Goal: Obtain resource: Obtain resource

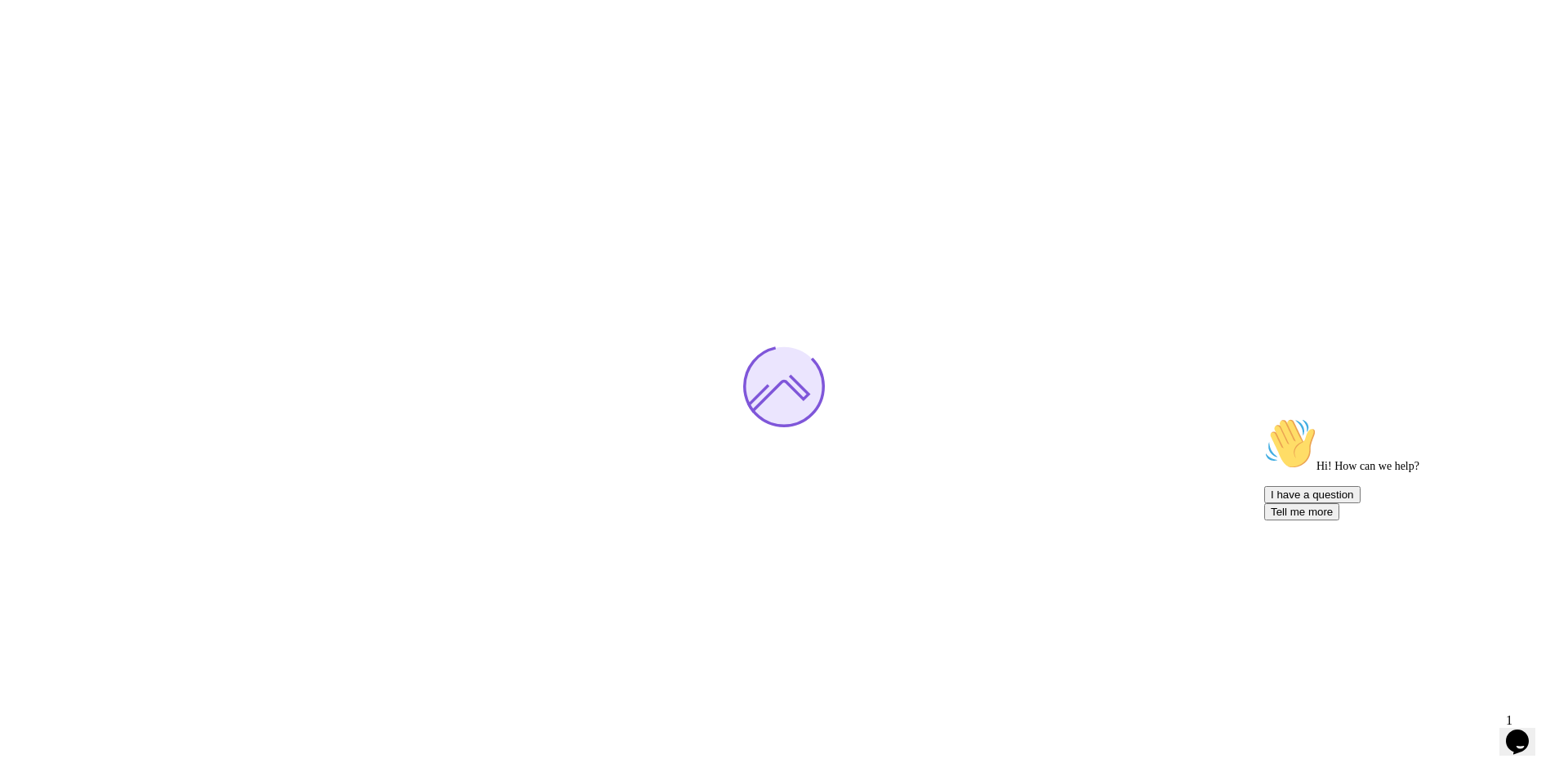
click at [1264, 417] on icon "Chat attention grabber" at bounding box center [1264, 417] width 0 height 0
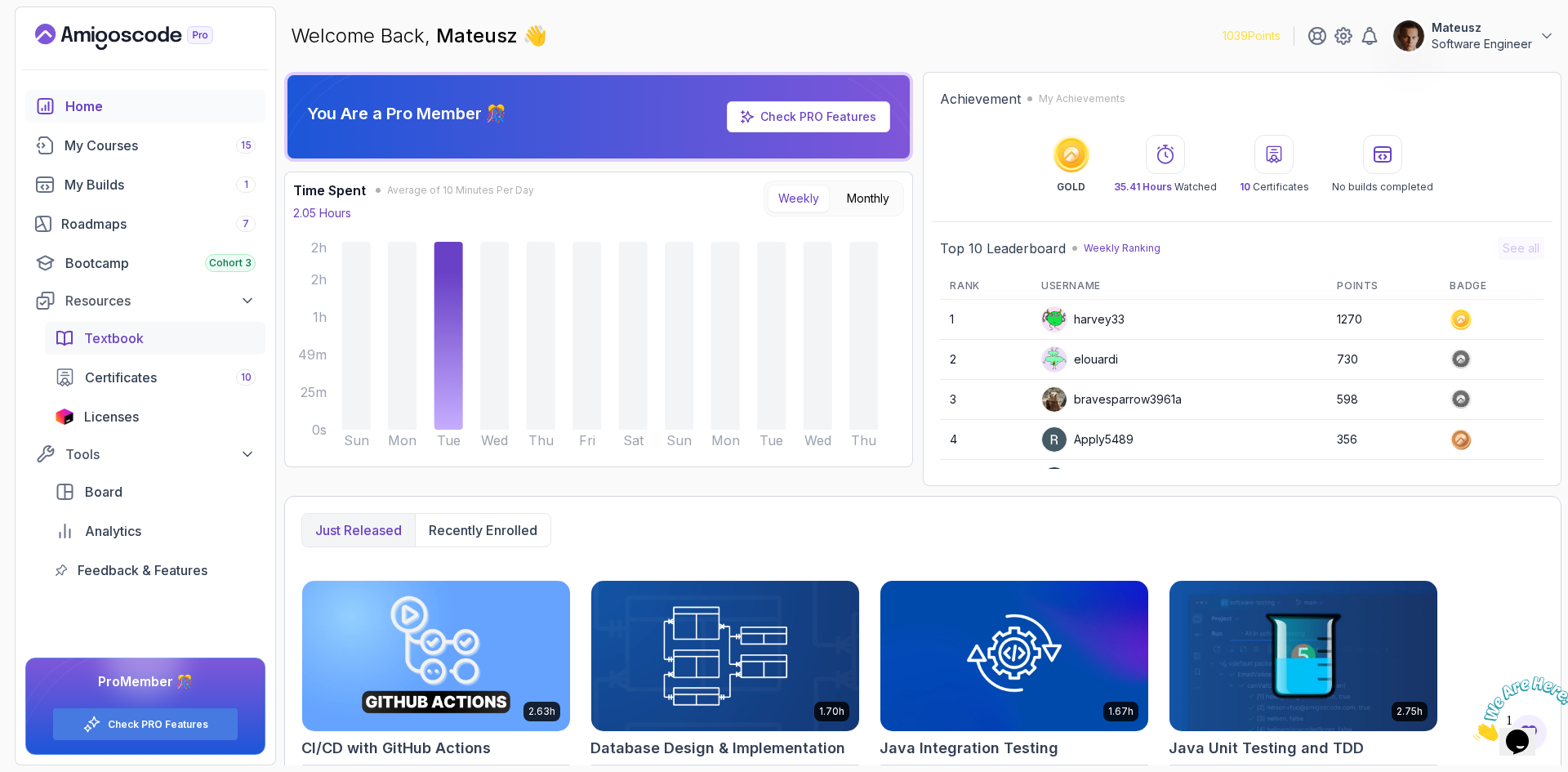
click at [120, 346] on span "Textbook" at bounding box center [114, 338] width 60 height 20
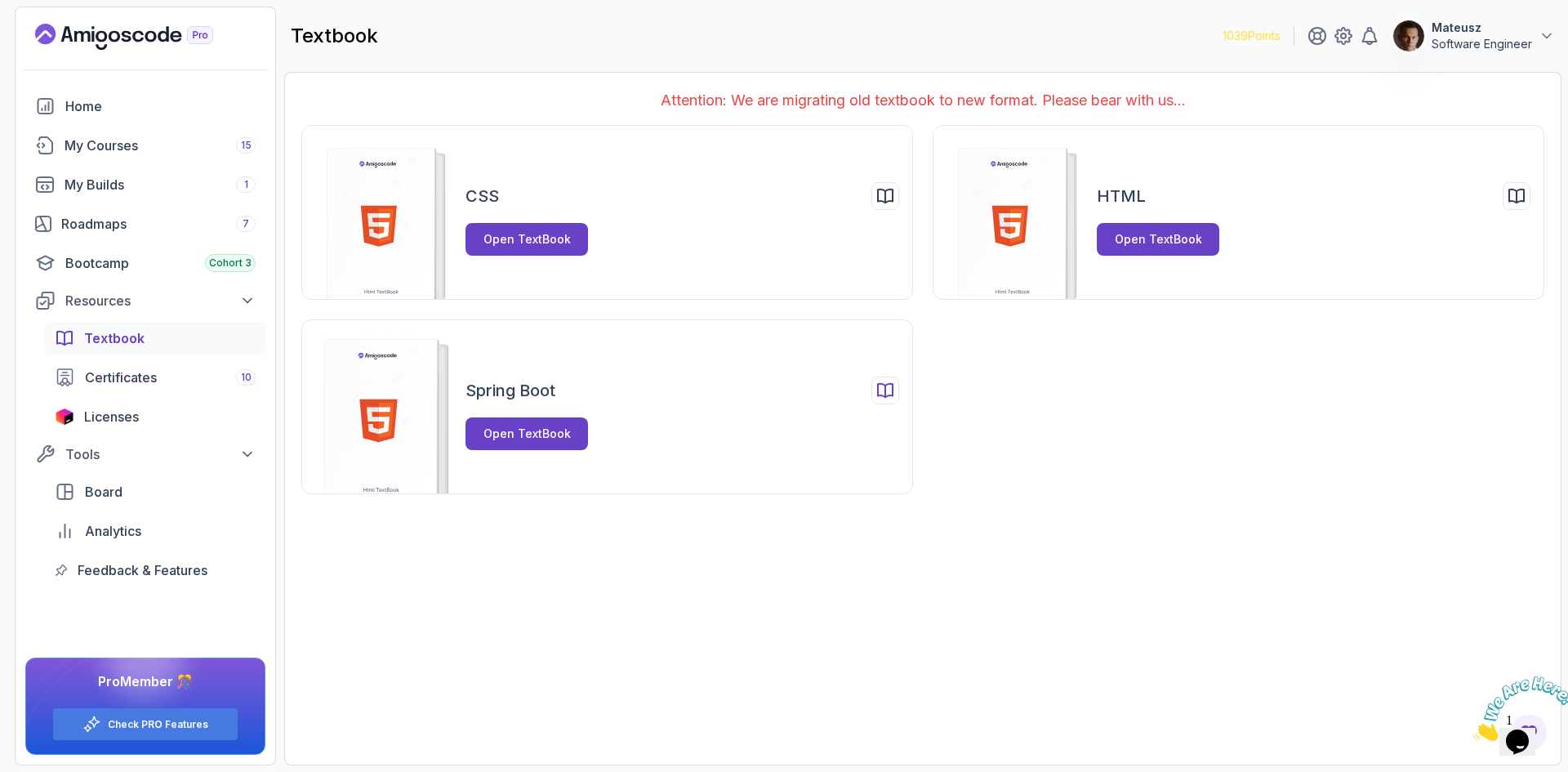
click at [530, 415] on div "Spring Boot Open TextBook" at bounding box center [683, 414] width 434 height 74
click at [527, 435] on div "Open TextBook" at bounding box center [527, 434] width 87 height 16
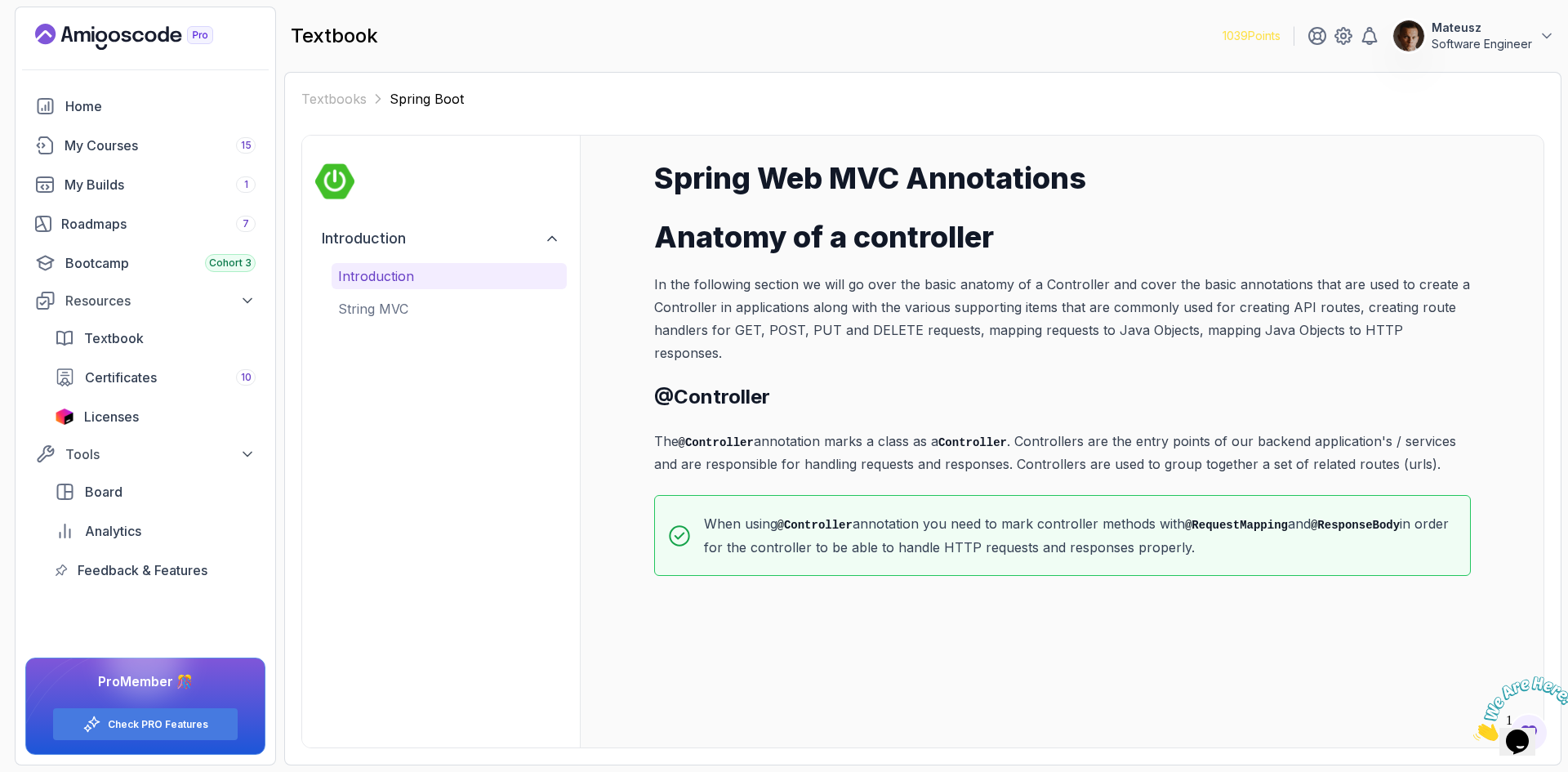
drag, startPoint x: 476, startPoint y: 401, endPoint x: 376, endPoint y: 352, distance: 111.8
click at [423, 376] on div "Introduction Introduction String MVC" at bounding box center [441, 442] width 278 height 612
click at [166, 154] on div "My Courses 15" at bounding box center [160, 146] width 191 height 20
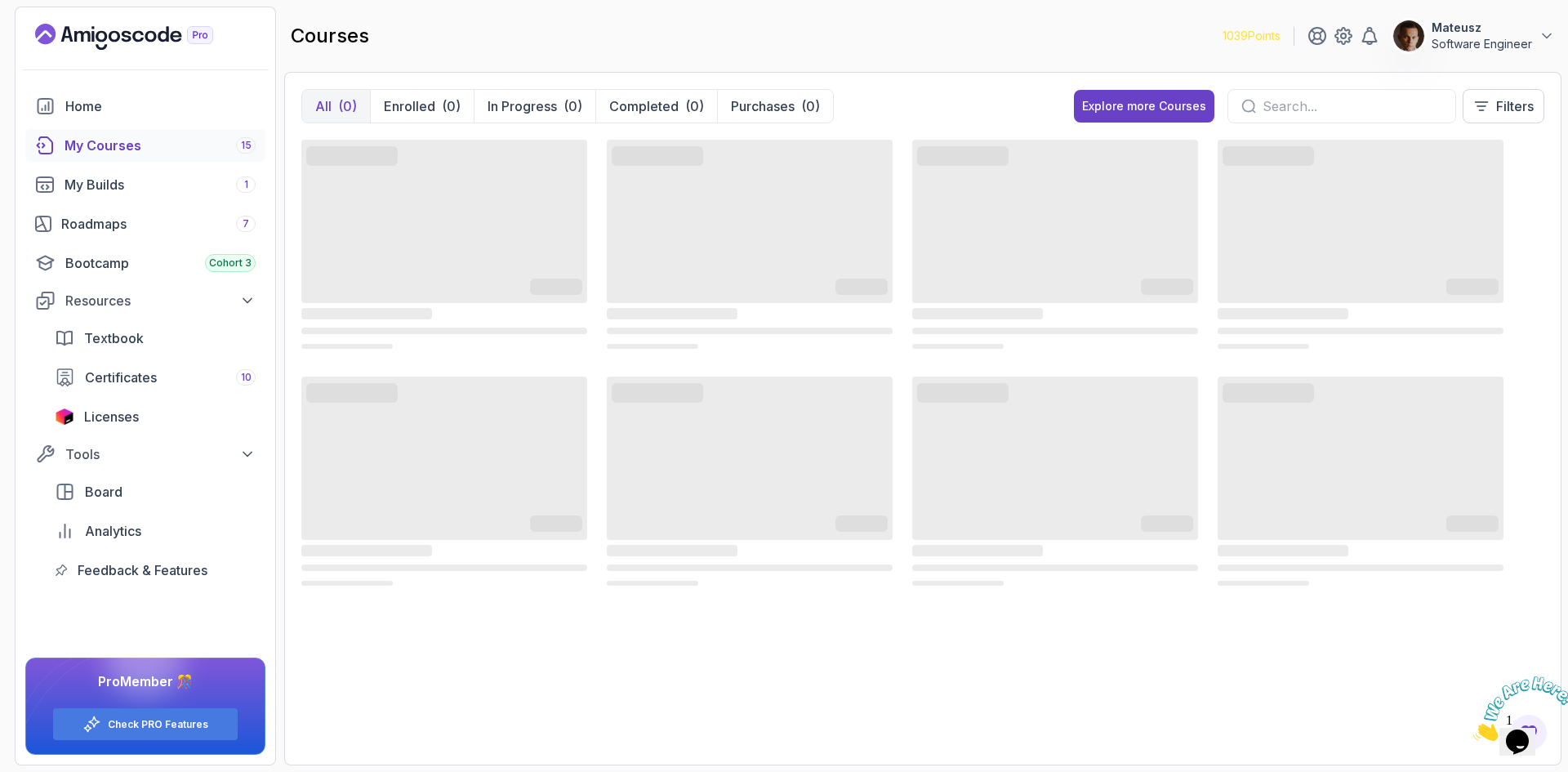
drag, startPoint x: 848, startPoint y: 24, endPoint x: 766, endPoint y: 23, distance: 81.7
click at [766, 24] on div "courses 1039 Points Mateusz Software Engineer" at bounding box center [923, 36] width 1278 height 59
click at [165, 188] on div "My Builds 1" at bounding box center [160, 185] width 191 height 20
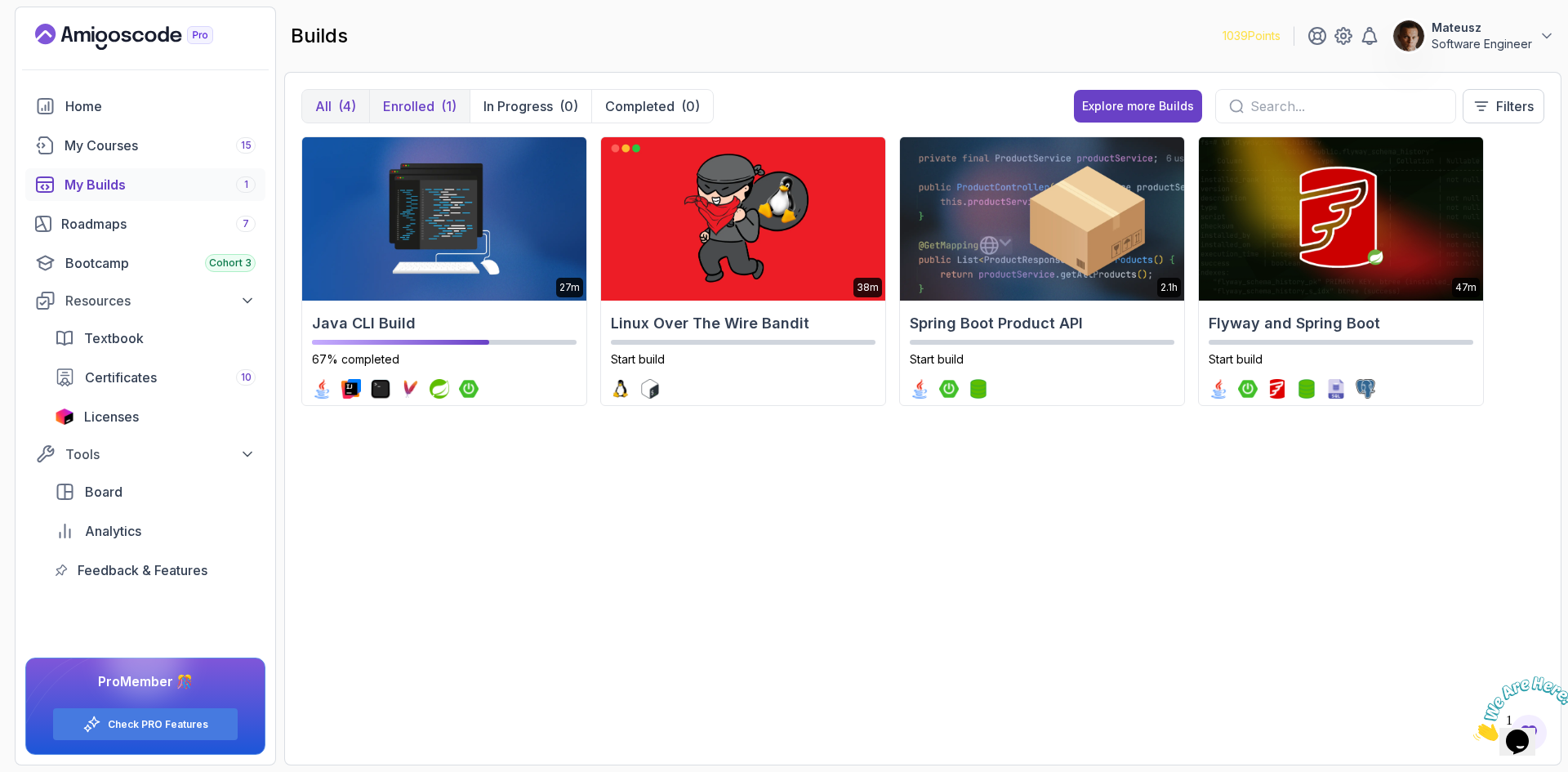
click at [399, 110] on p "Enrolled" at bounding box center [408, 106] width 51 height 20
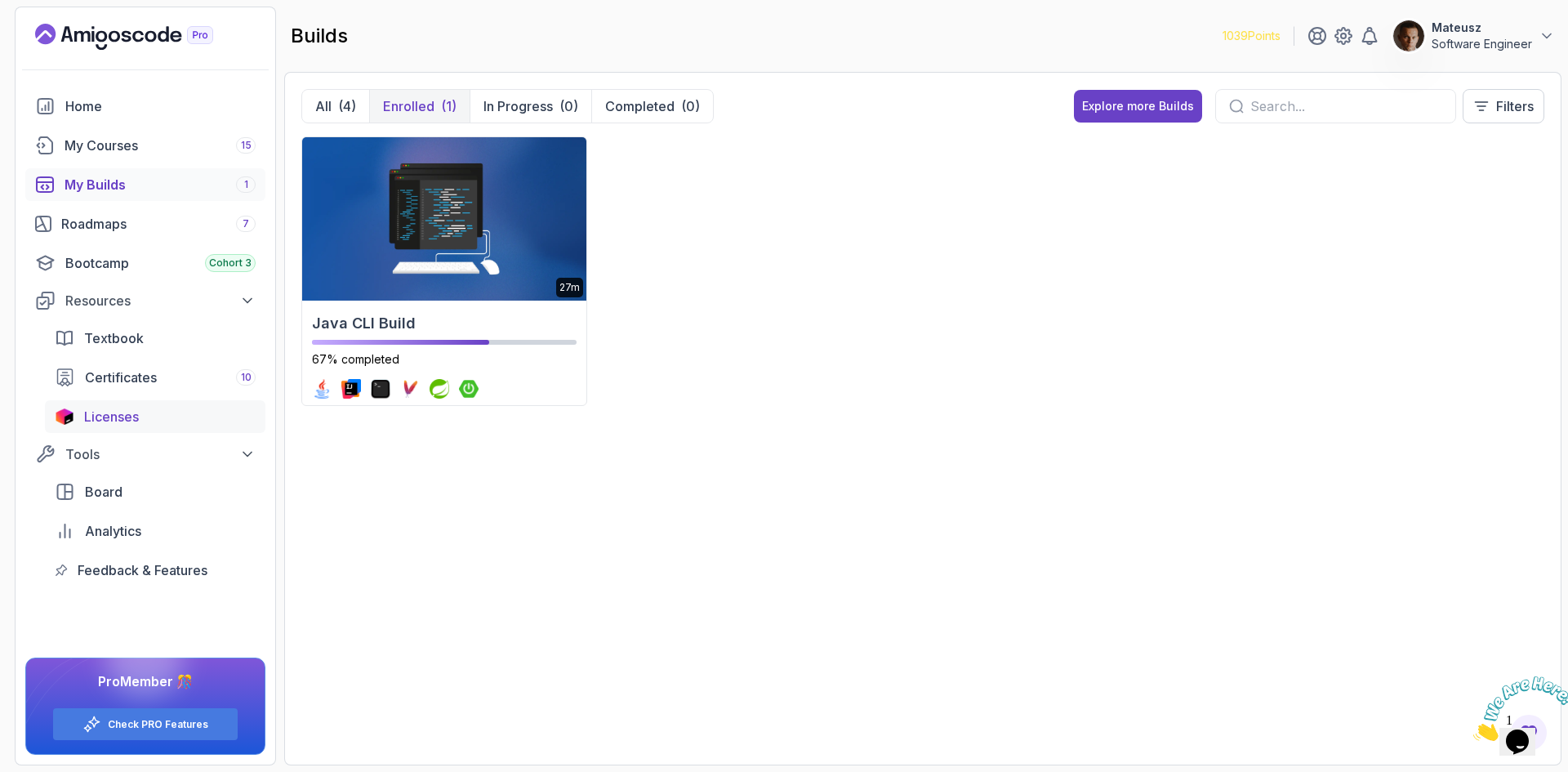
click at [120, 416] on span "Licenses" at bounding box center [111, 417] width 55 height 20
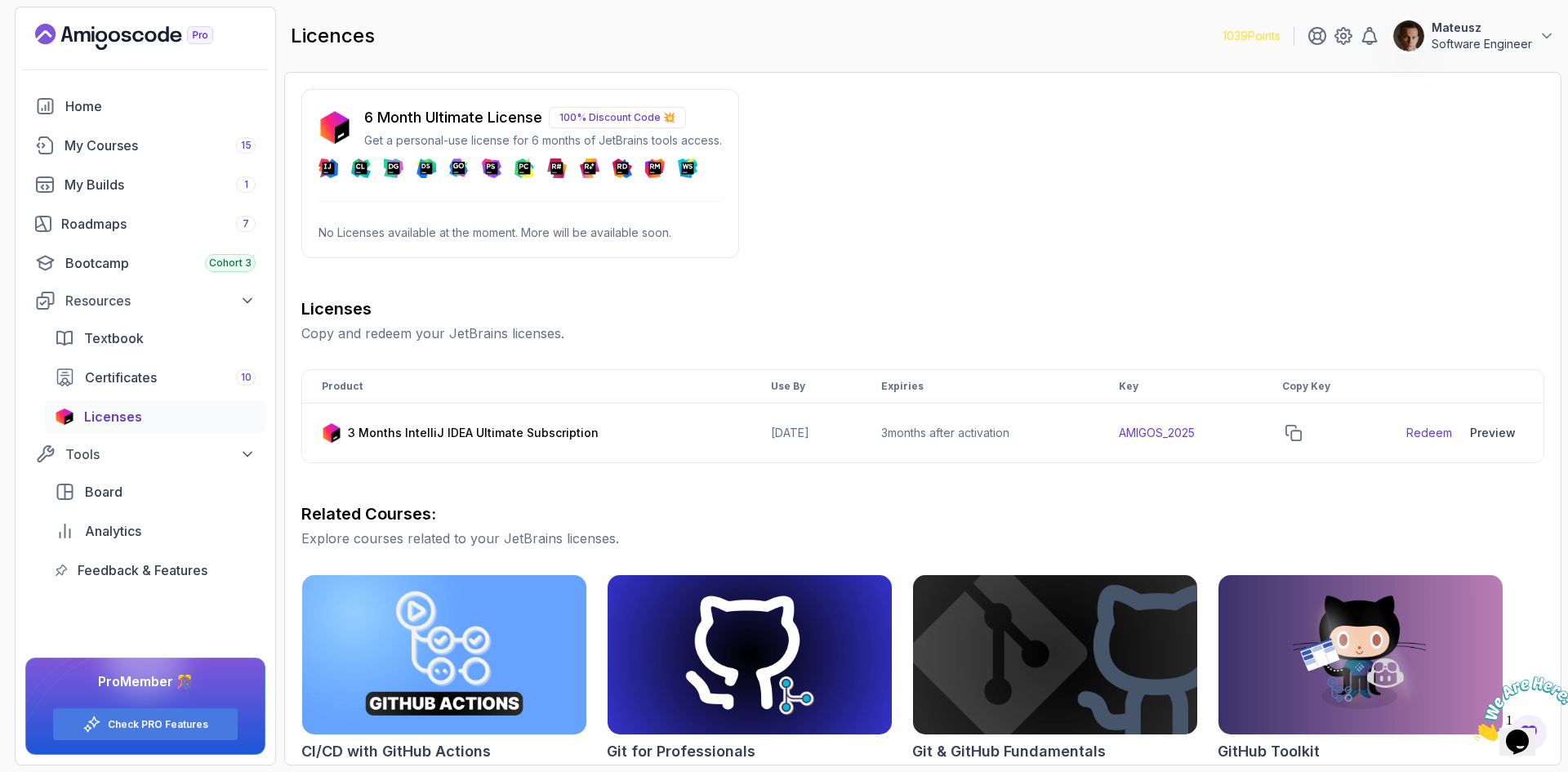
drag, startPoint x: 1101, startPoint y: 164, endPoint x: 960, endPoint y: 207, distance: 147.8
click at [998, 158] on div "6 Month Ultimate License 100% Discount Code 💥 Get a personal-use license for 6 …" at bounding box center [922, 576] width 1243 height 974
click at [1434, 435] on link "Redeem" at bounding box center [1430, 433] width 46 height 16
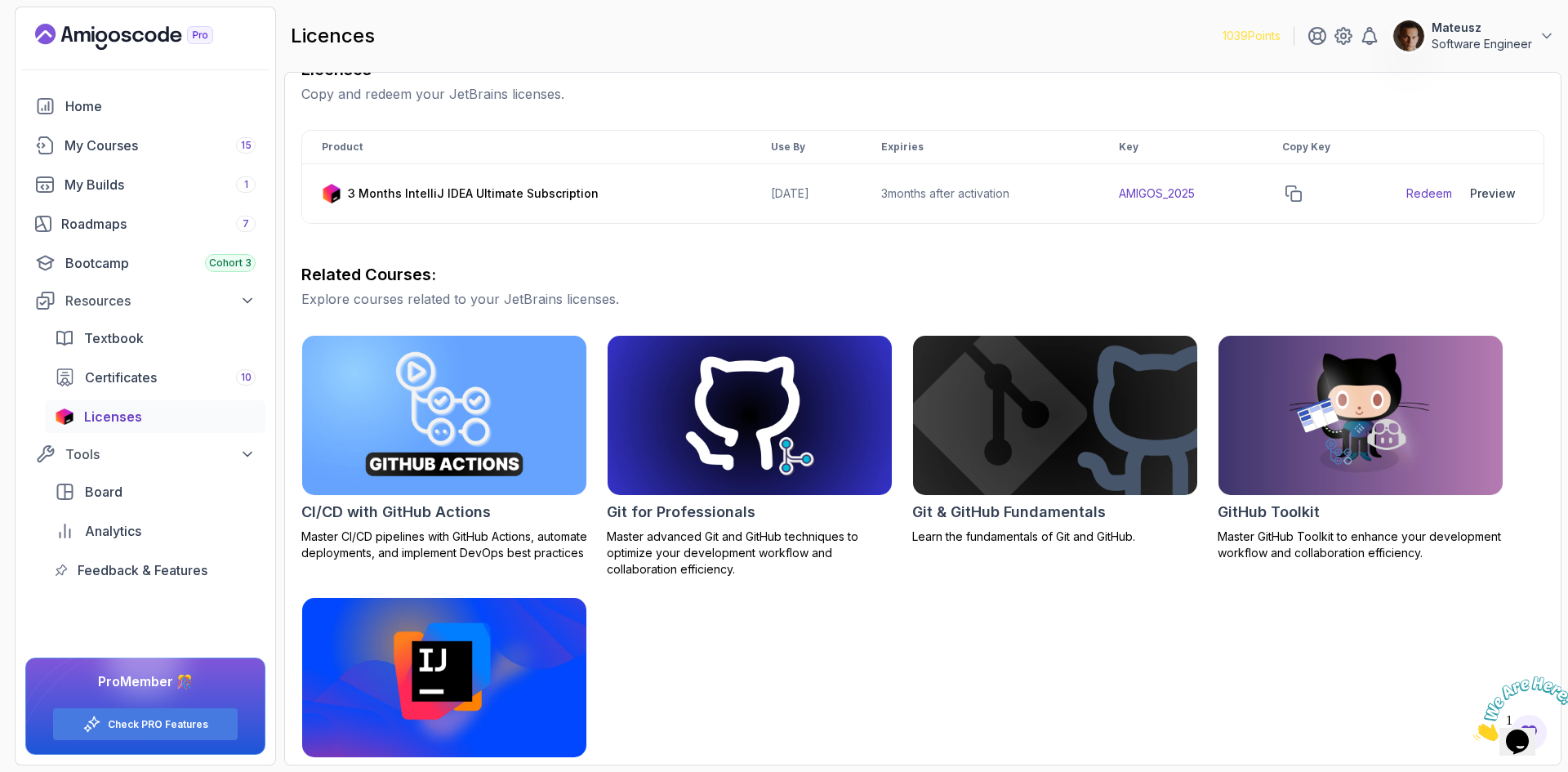
scroll to position [245, 0]
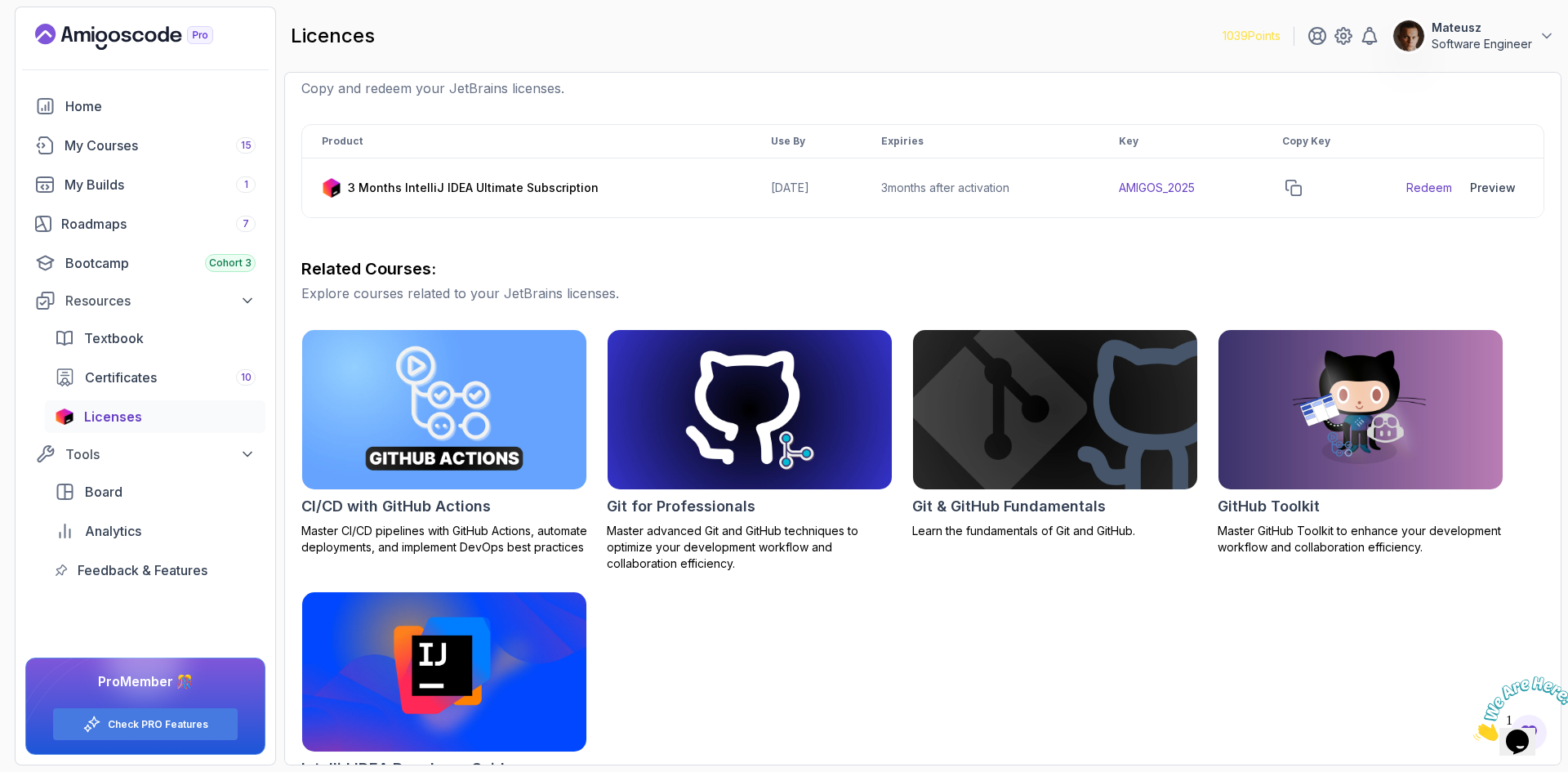
drag, startPoint x: 1050, startPoint y: 667, endPoint x: 1037, endPoint y: 664, distance: 13.3
drag, startPoint x: 1037, startPoint y: 664, endPoint x: 790, endPoint y: 674, distance: 246.9
click at [796, 674] on div "CI/CD with GitHub Actions Master CI/CD pipelines with GitHub Actions, automate …" at bounding box center [922, 573] width 1243 height 488
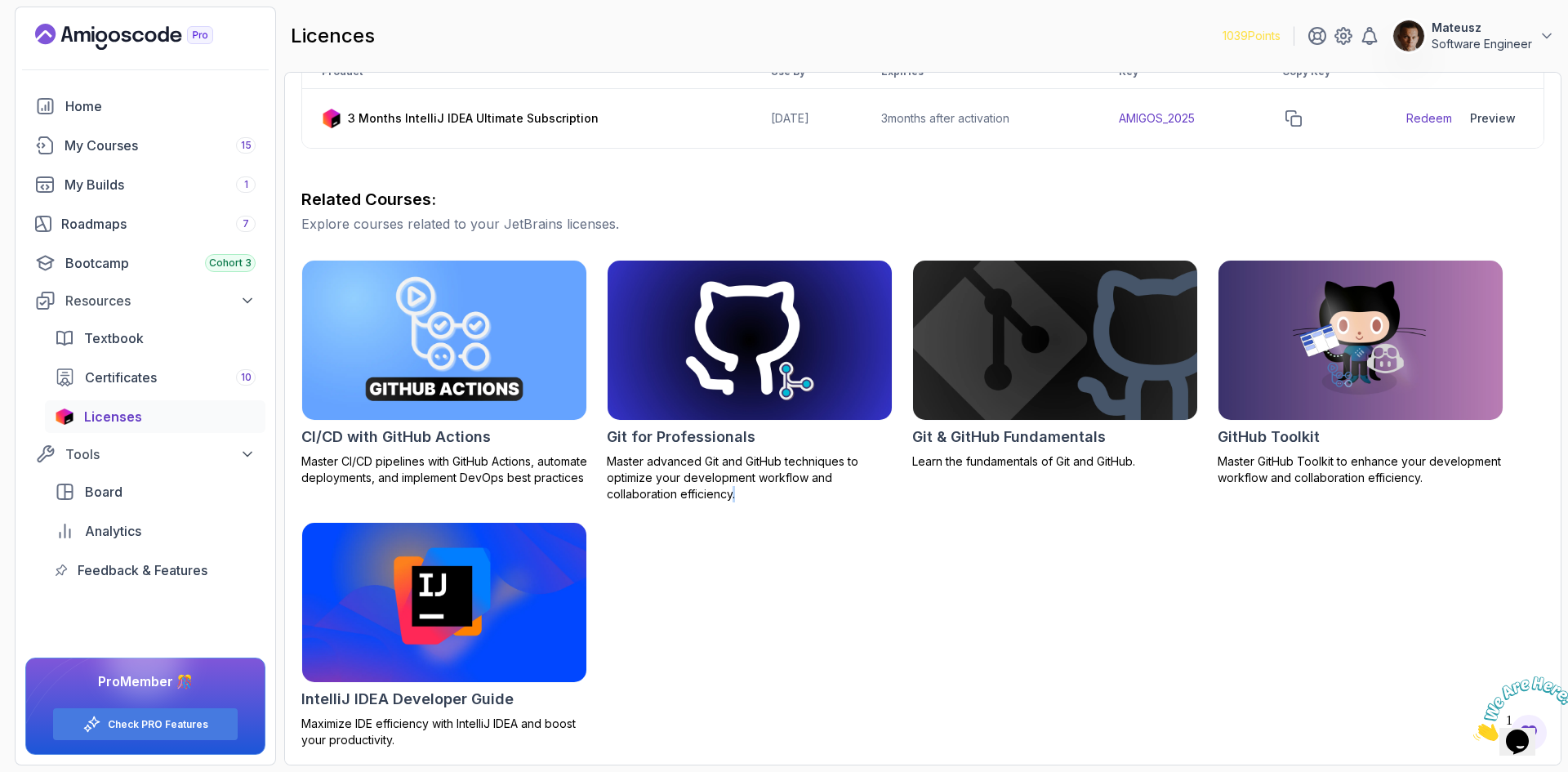
drag, startPoint x: 789, startPoint y: 613, endPoint x: 732, endPoint y: 615, distance: 57.2
click at [732, 615] on div "CI/CD with GitHub Actions Master CI/CD pipelines with GitHub Actions, automate …" at bounding box center [922, 504] width 1243 height 488
